Goal: Check status: Check status

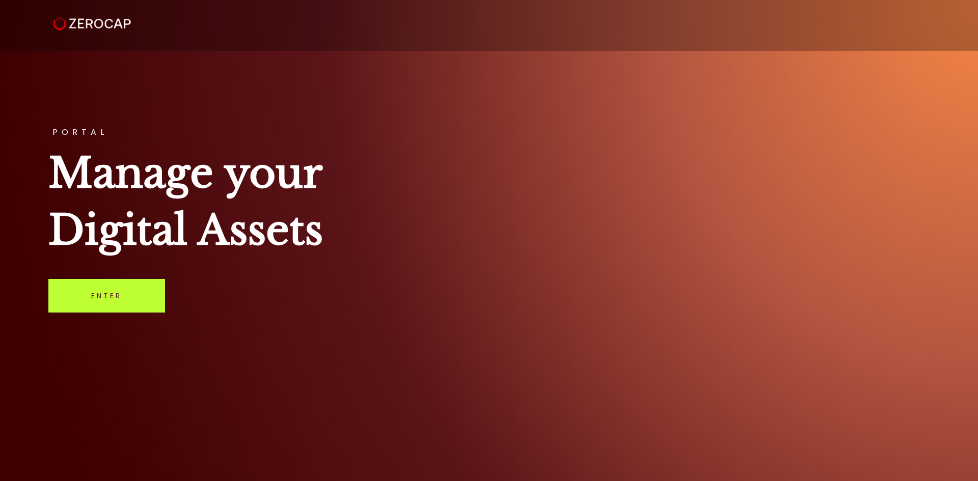
click at [143, 291] on link "Enter" at bounding box center [106, 296] width 117 height 34
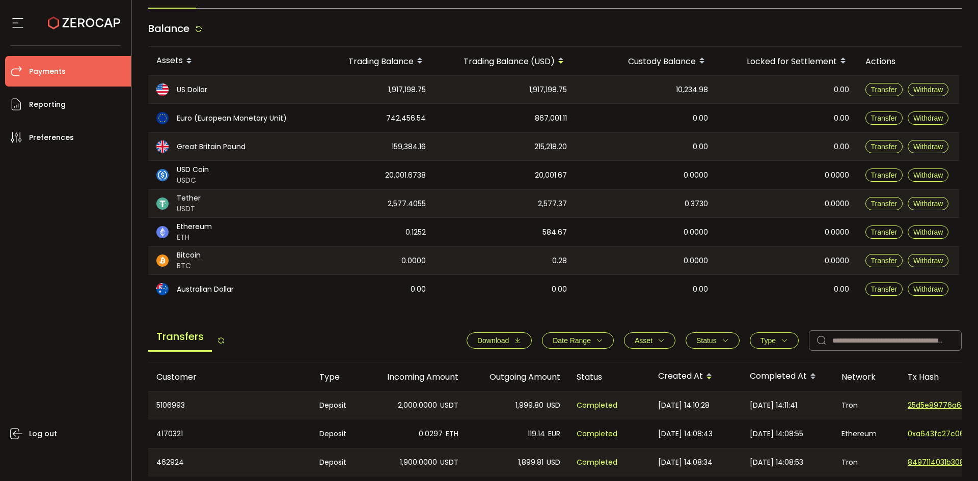
scroll to position [102, 0]
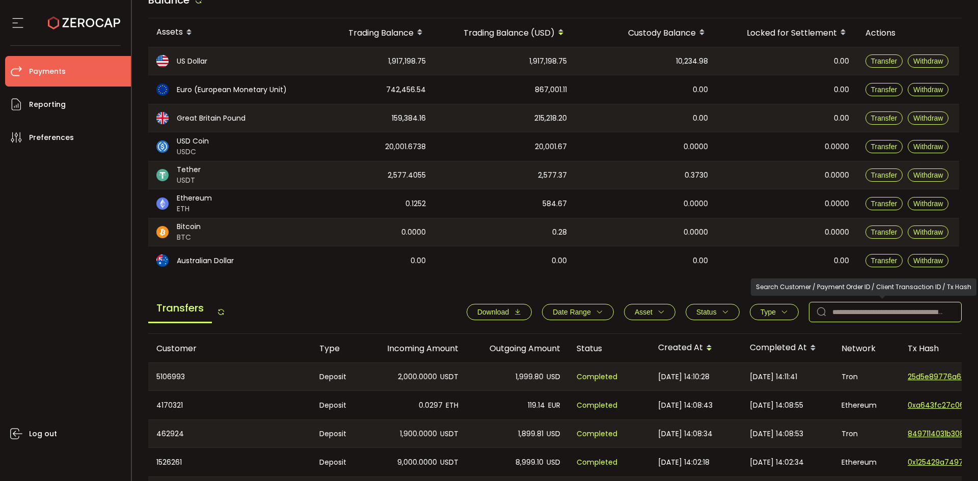
click at [873, 310] on input "text" at bounding box center [885, 312] width 153 height 20
paste input "*******"
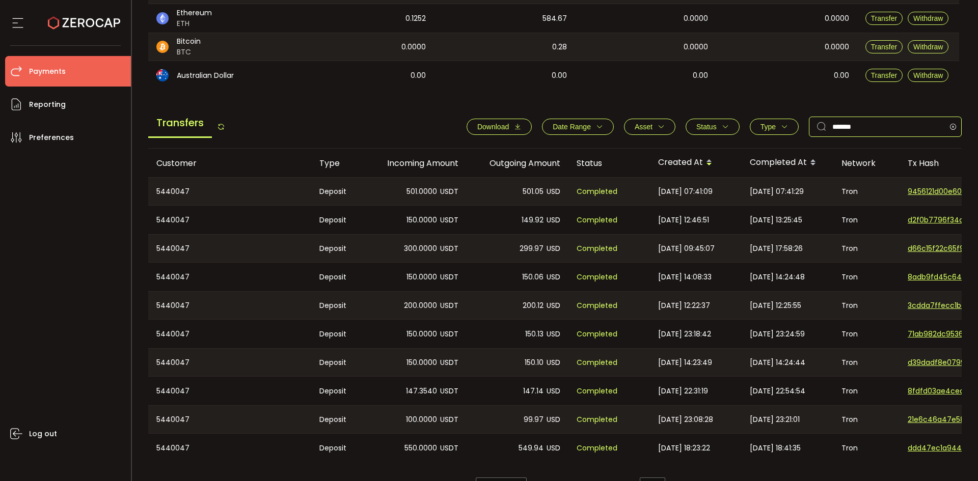
scroll to position [316, 0]
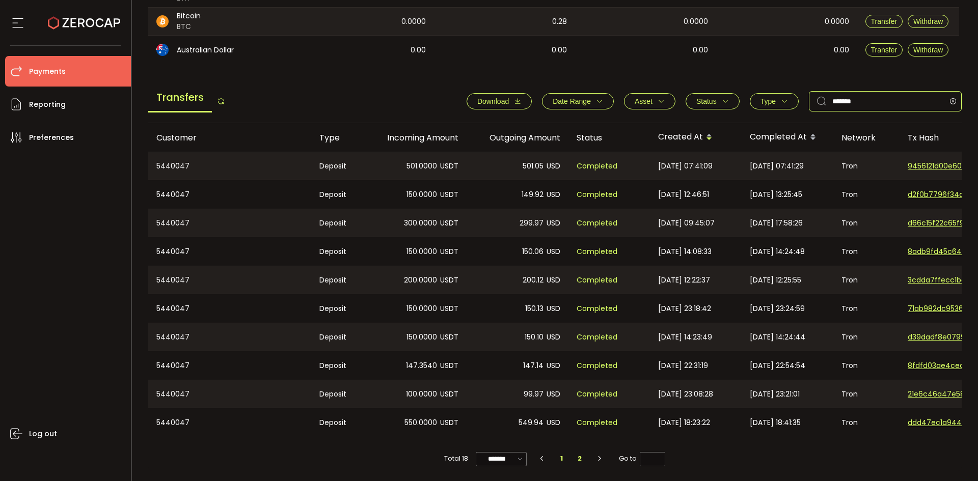
type input "*******"
click at [576, 460] on li "2" at bounding box center [579, 459] width 18 height 14
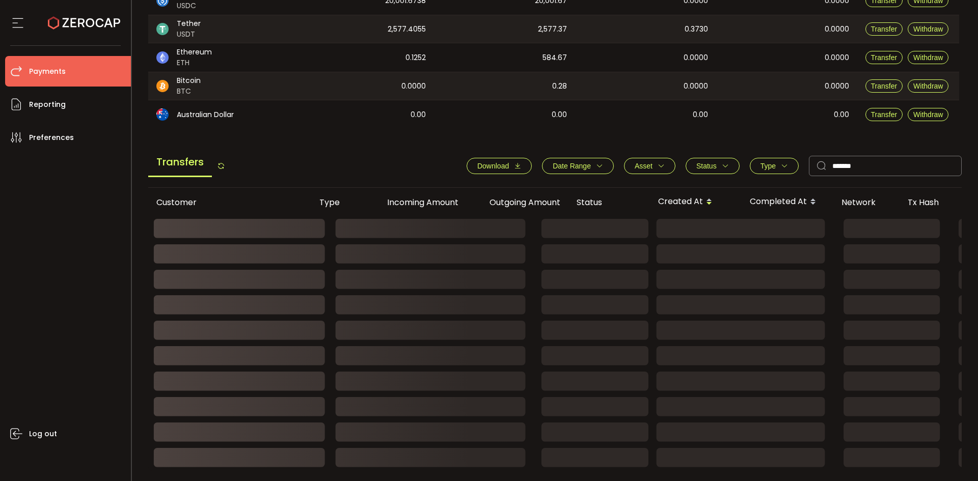
scroll to position [259, 0]
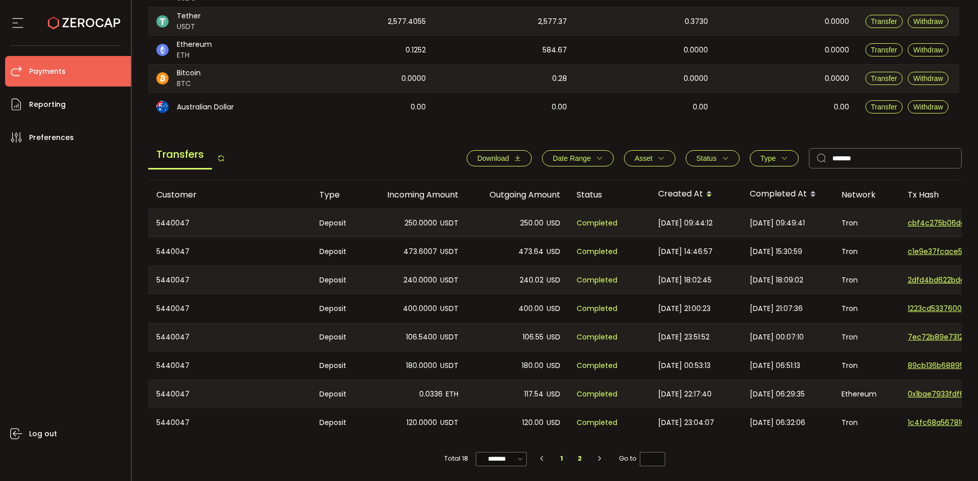
click at [562, 454] on li "1" at bounding box center [562, 459] width 18 height 14
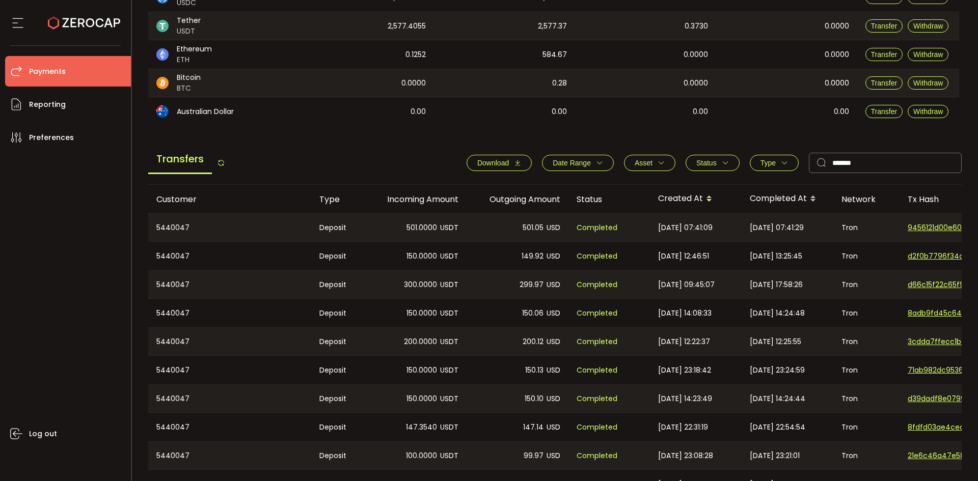
scroll to position [316, 0]
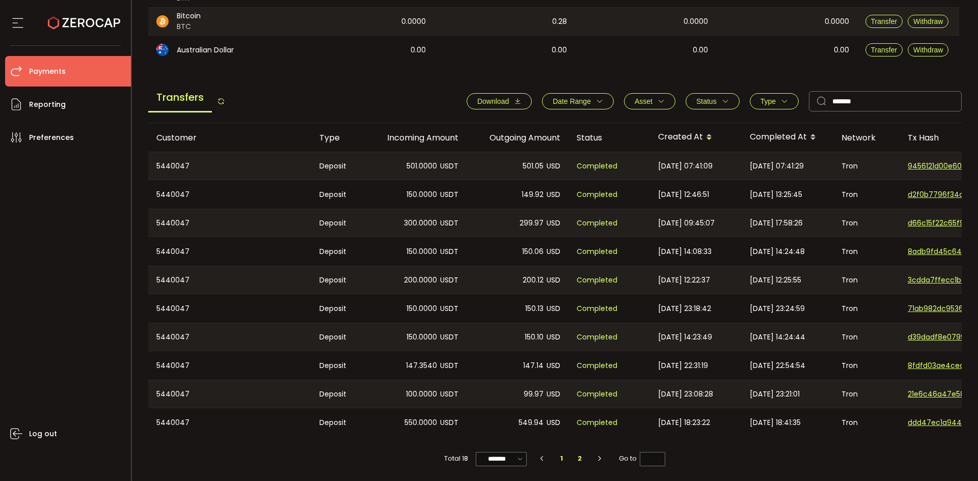
click at [583, 457] on li "2" at bounding box center [579, 459] width 18 height 14
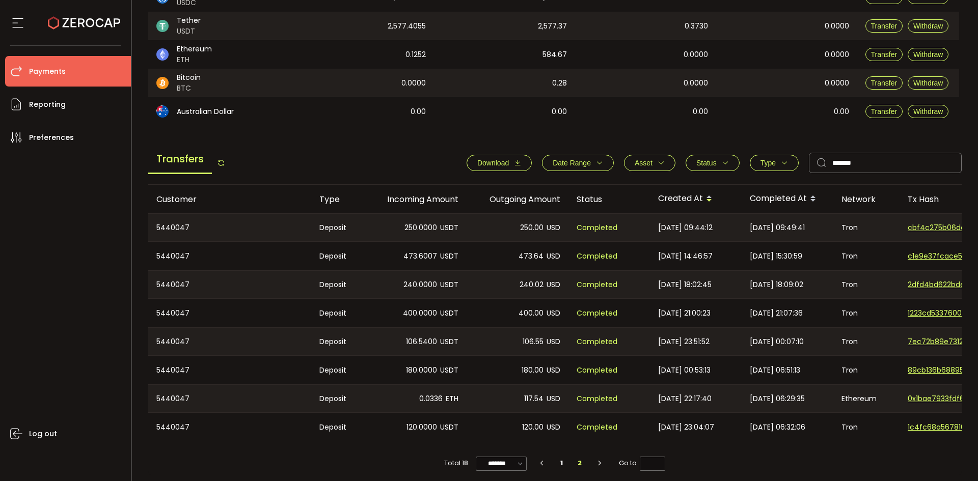
scroll to position [259, 0]
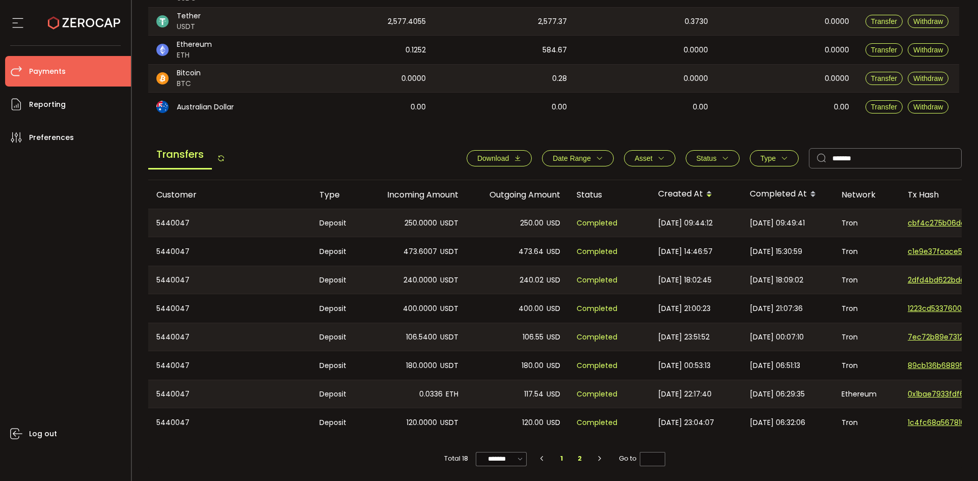
click at [559, 461] on li "1" at bounding box center [562, 459] width 18 height 14
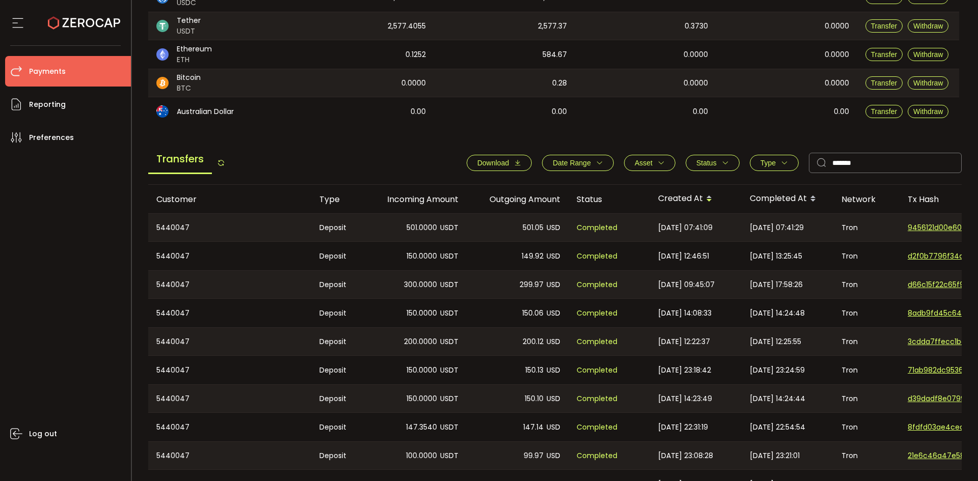
scroll to position [316, 0]
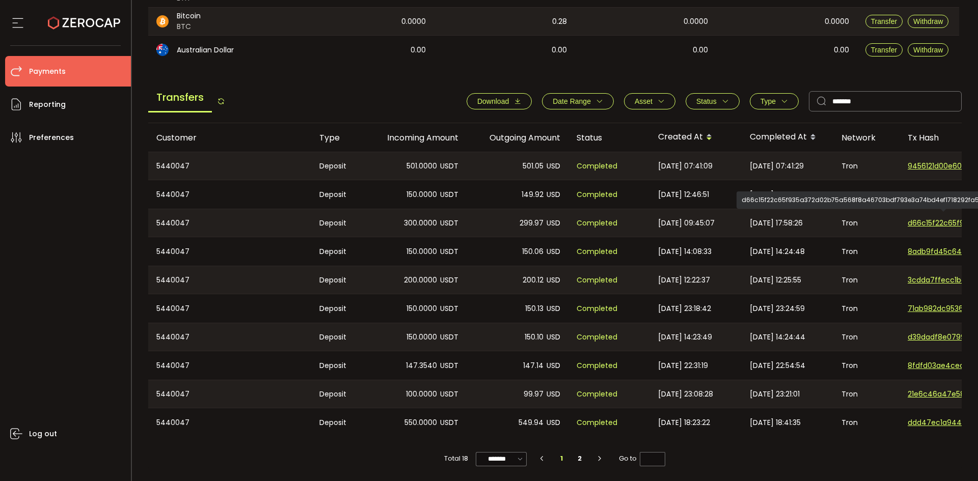
click at [926, 221] on span "d66c15f22c65f935a372d02b75a568f8a46703bdf793e3a74bd4ef1718292fa5" at bounding box center [943, 223] width 71 height 11
drag, startPoint x: 924, startPoint y: 216, endPoint x: 936, endPoint y: 222, distance: 13.0
drag, startPoint x: 936, startPoint y: 222, endPoint x: 804, endPoint y: 361, distance: 191.7
click at [761, 471] on div "Total 18 ******* 10/page 20/page 50/page 100/page 1 2 Go to *" at bounding box center [555, 454] width 814 height 34
drag, startPoint x: 640, startPoint y: 437, endPoint x: 693, endPoint y: 437, distance: 53.0
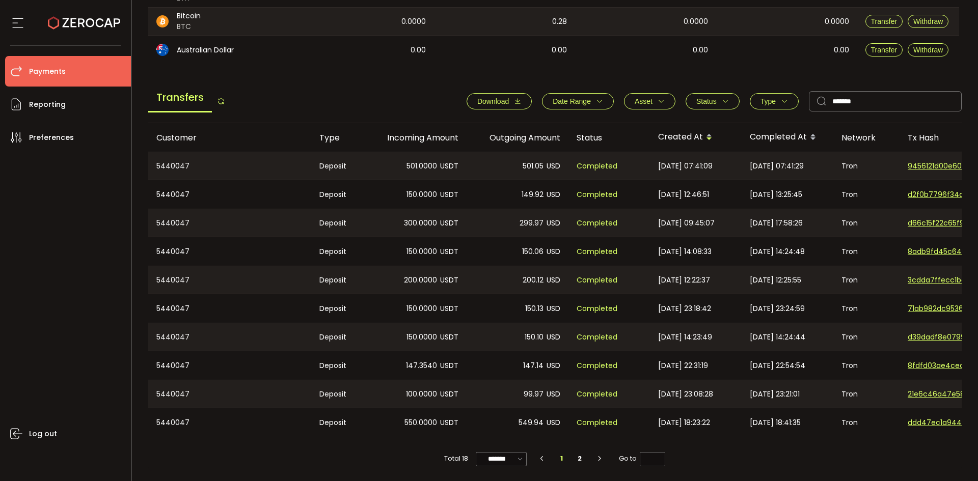
click at [693, 437] on div "Total 18 ******* 10/page 20/page 50/page 100/page 1 2 Go to *" at bounding box center [555, 454] width 814 height 34
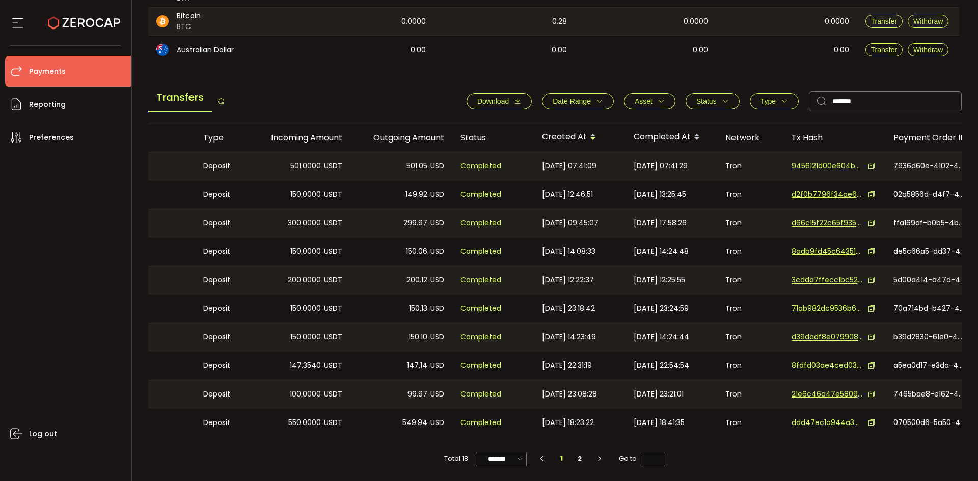
scroll to position [0, 122]
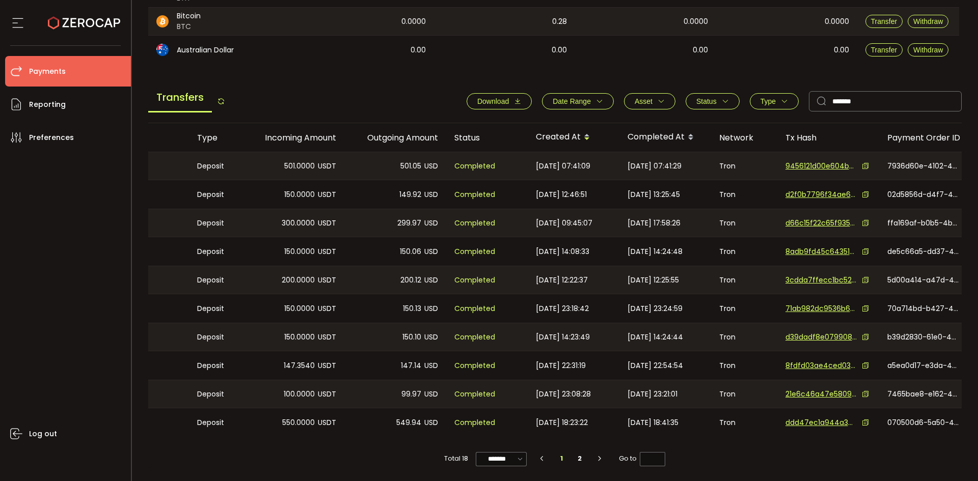
click at [865, 220] on icon at bounding box center [865, 223] width 7 height 7
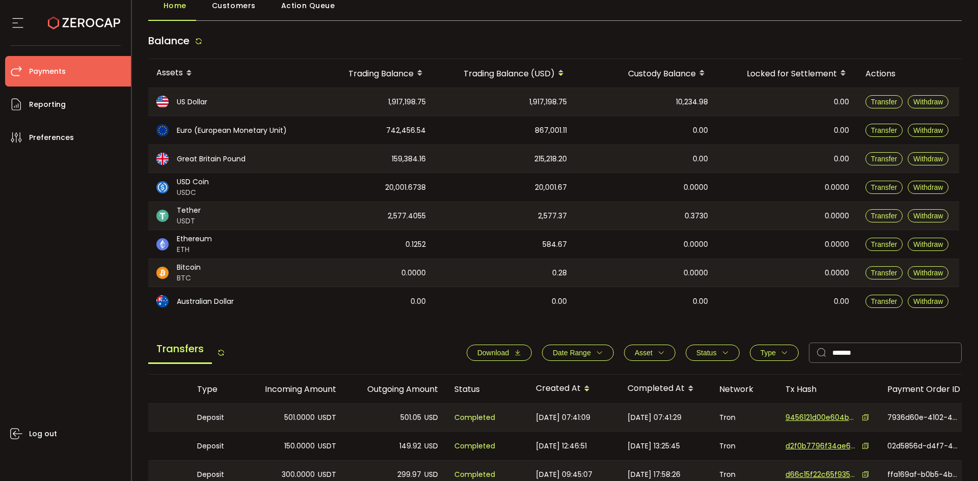
scroll to position [0, 0]
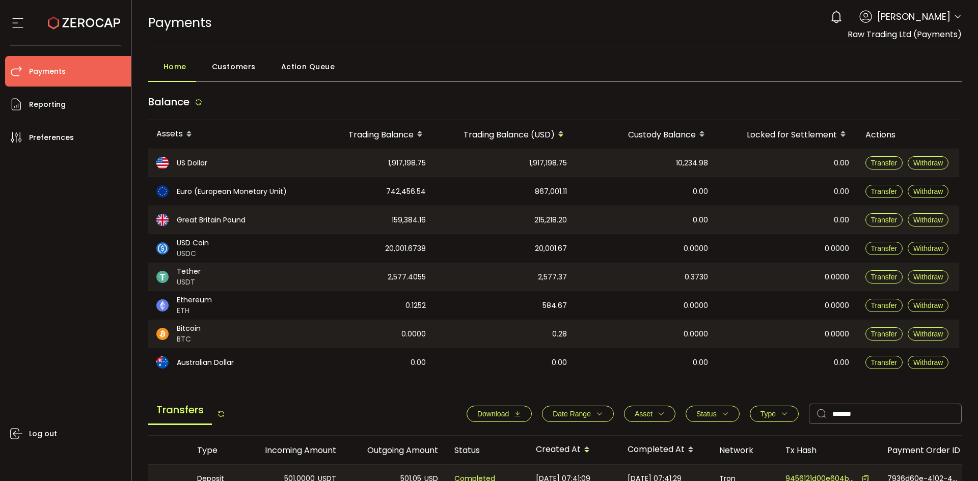
click at [953, 14] on icon at bounding box center [957, 17] width 8 height 8
click at [954, 17] on icon at bounding box center [957, 17] width 8 height 8
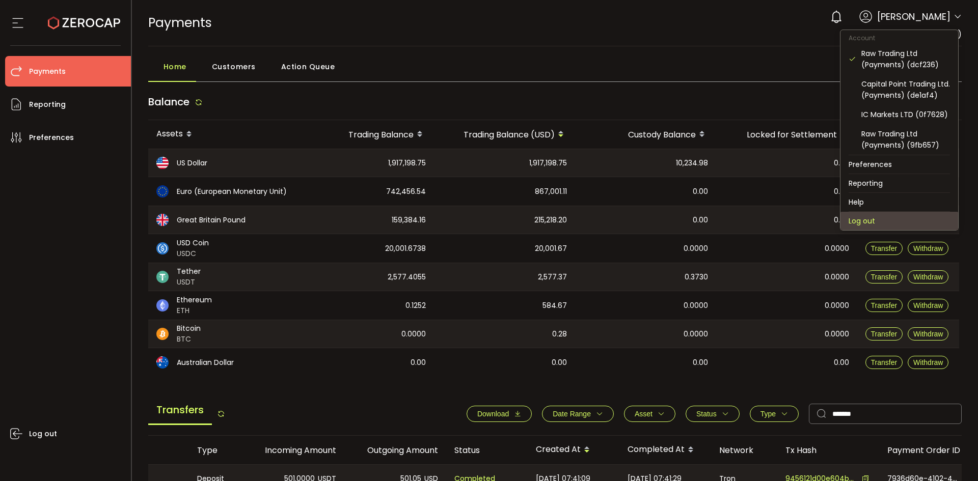
click at [866, 216] on li "Log out" at bounding box center [899, 221] width 118 height 18
